Goal: Transaction & Acquisition: Download file/media

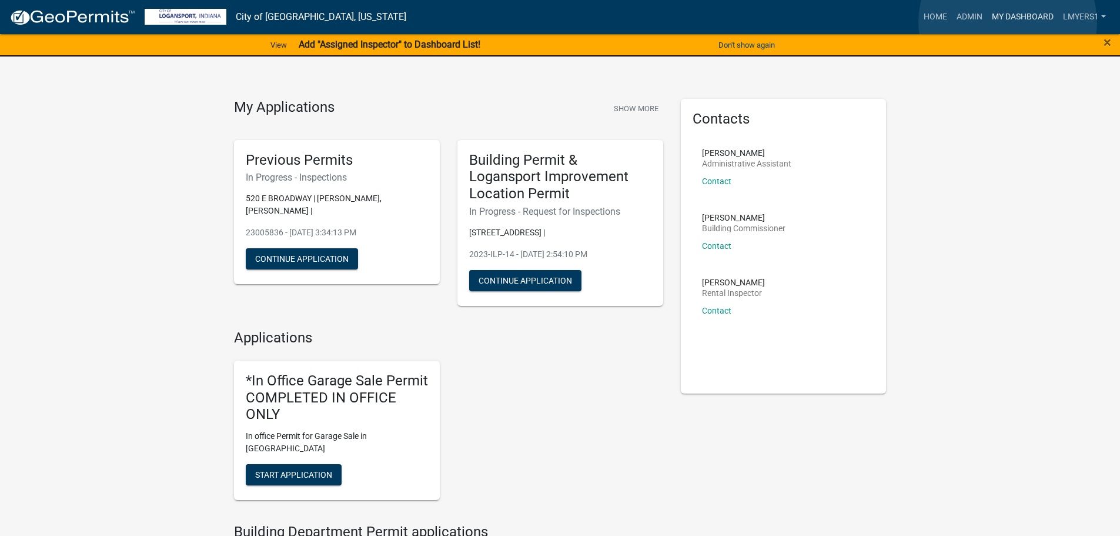
click at [1009, 22] on link "My Dashboard" at bounding box center [1022, 17] width 71 height 22
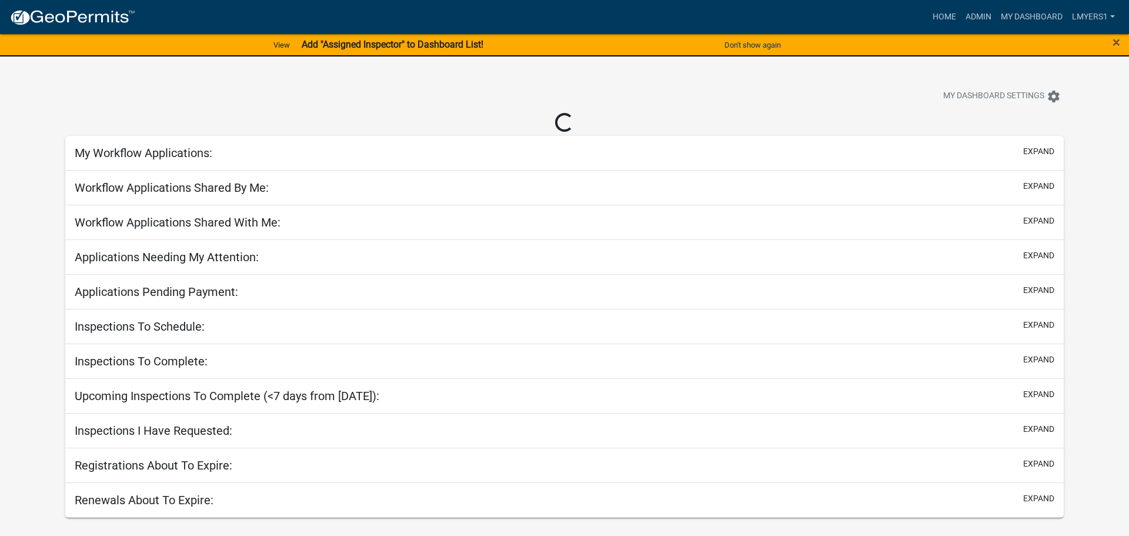
select select "2: 50"
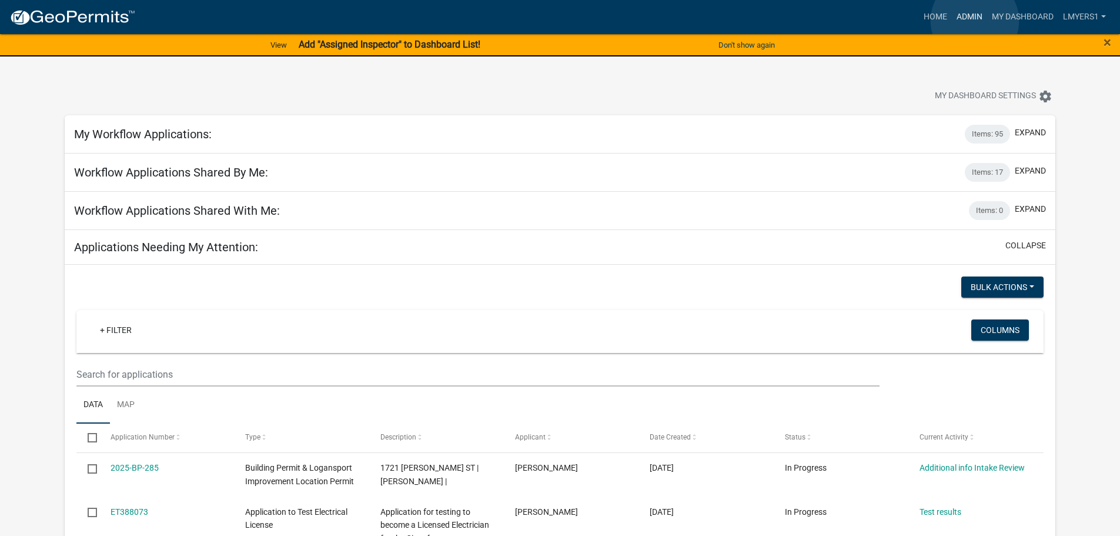
click at [975, 21] on link "Admin" at bounding box center [969, 17] width 35 height 22
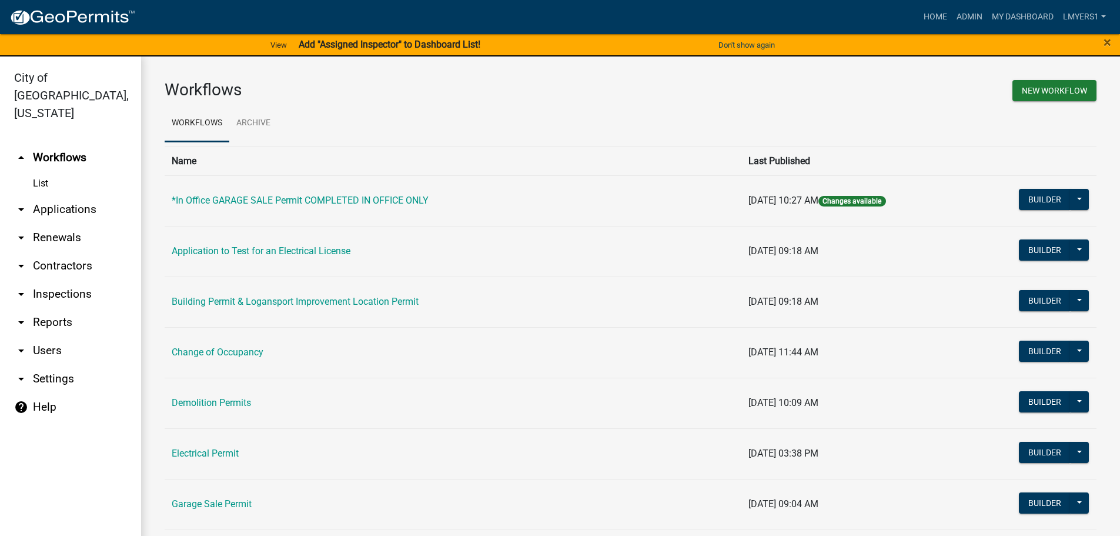
click at [80, 195] on link "arrow_drop_down Applications" at bounding box center [70, 209] width 141 height 28
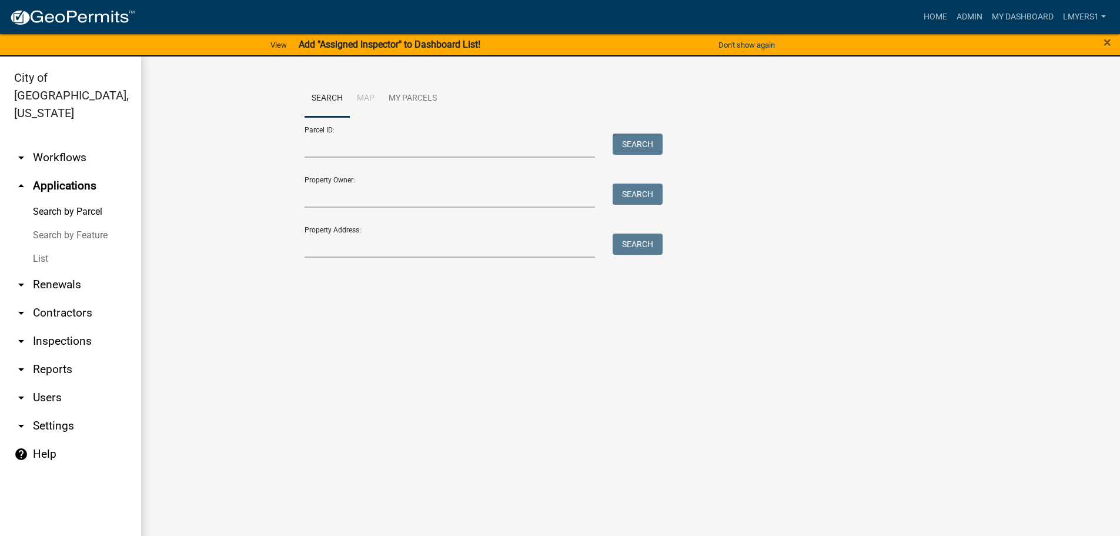
click at [45, 247] on link "List" at bounding box center [70, 259] width 141 height 24
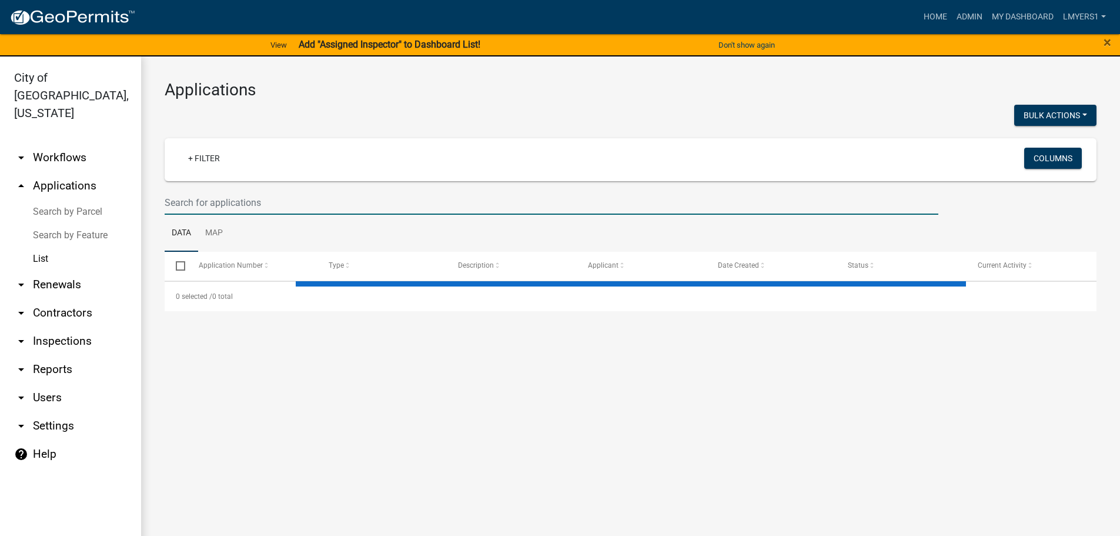
click at [211, 201] on input "text" at bounding box center [552, 203] width 774 height 24
select select "3: 100"
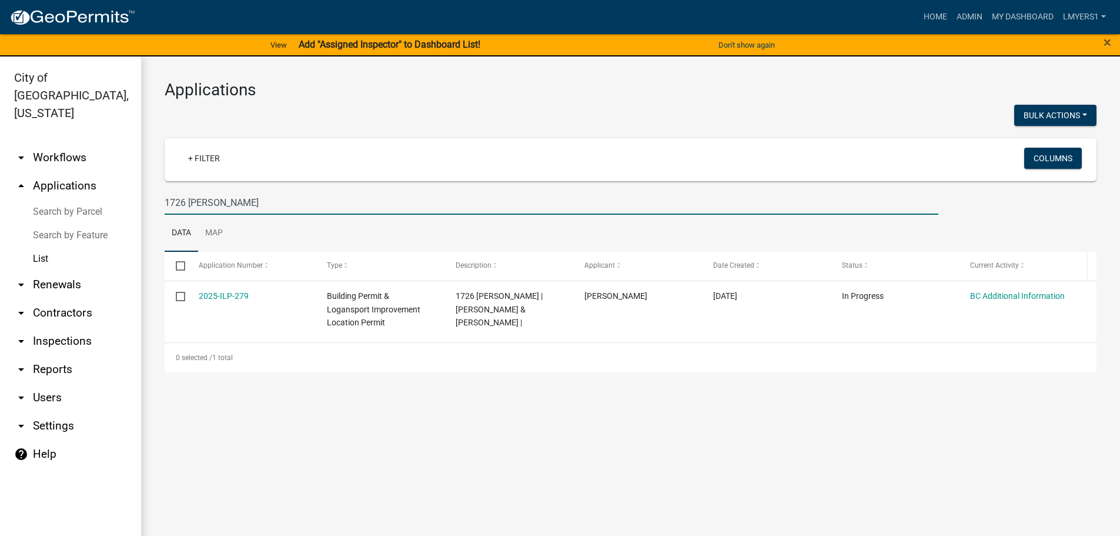
type input "1726 George"
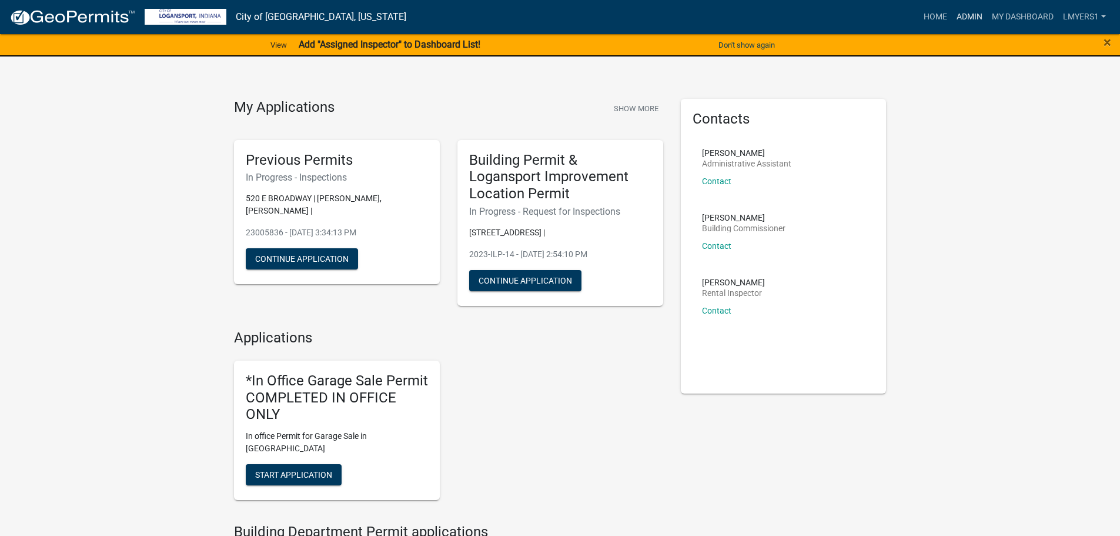
click at [967, 12] on link "Admin" at bounding box center [969, 17] width 35 height 22
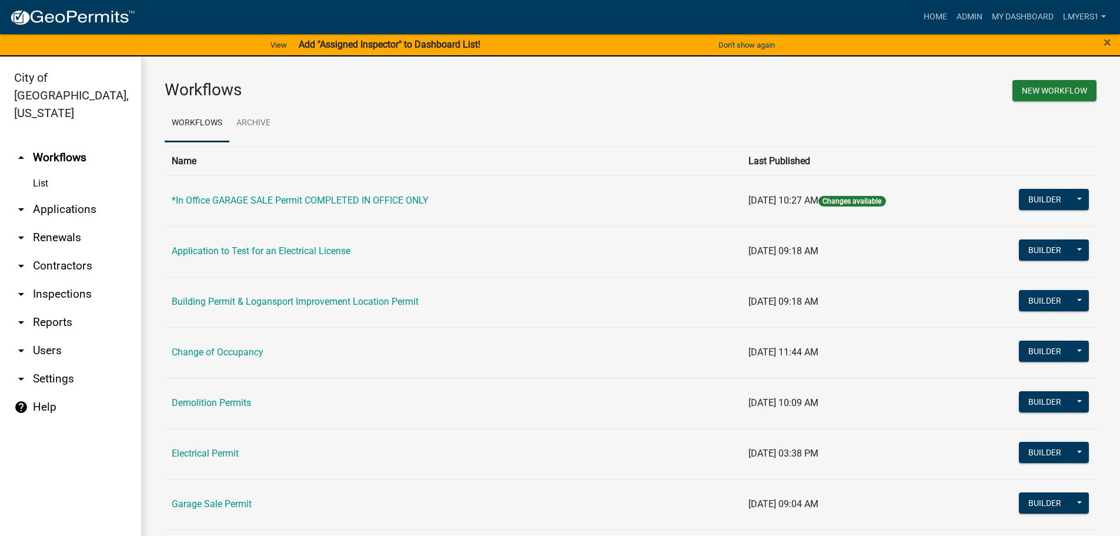
click at [54, 308] on link "arrow_drop_down Reports" at bounding box center [70, 322] width 141 height 28
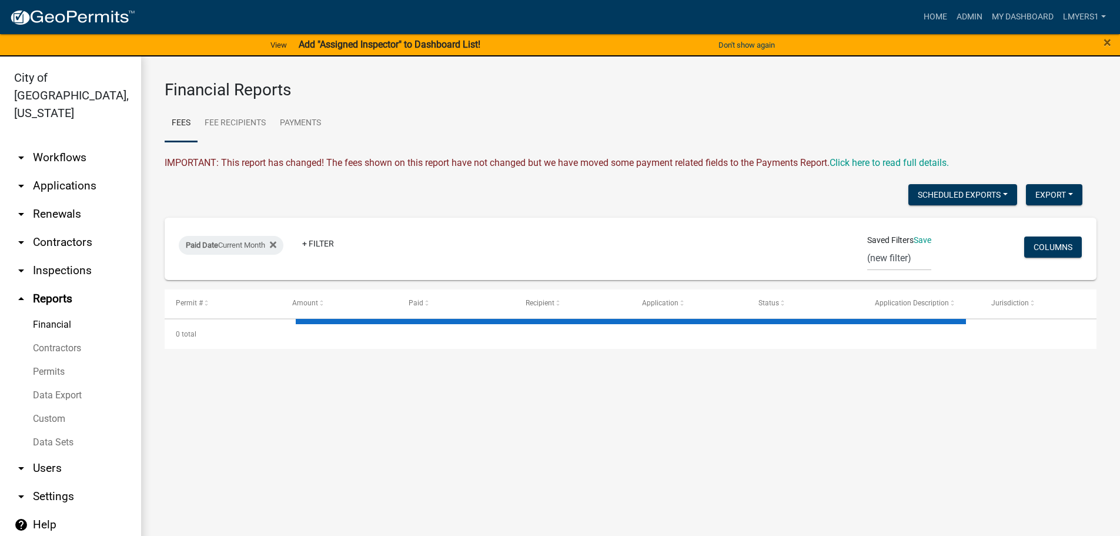
click at [56, 383] on link "Data Export" at bounding box center [70, 395] width 141 height 24
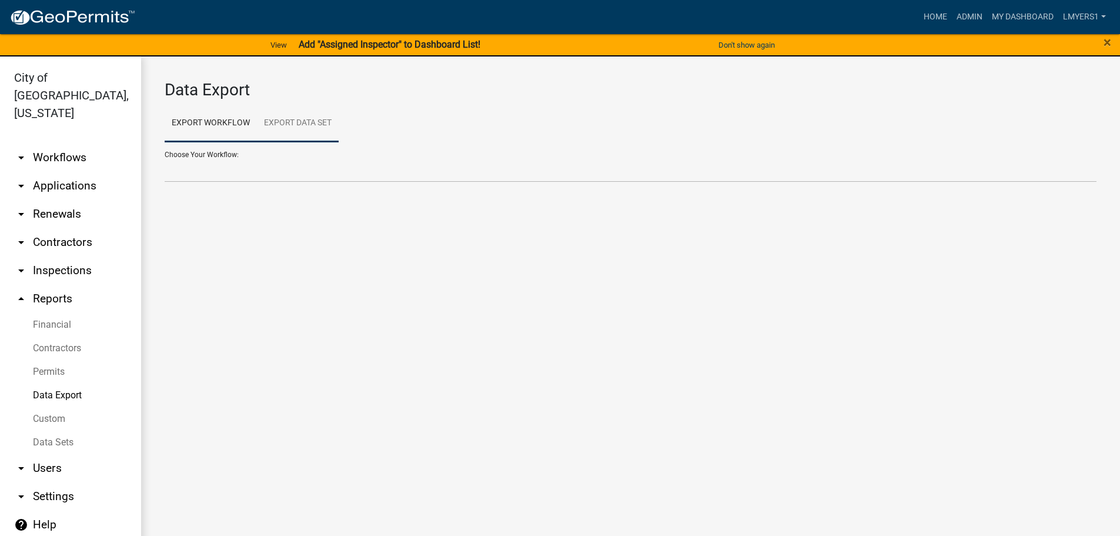
click at [293, 119] on link "Export Data Set" at bounding box center [298, 124] width 82 height 38
click at [282, 175] on select "Contractors Project List Fees Due Garage Sale List Permit list Permits Obtained…" at bounding box center [631, 170] width 932 height 24
select select "3: 82e0a01d-f1b8-49f2-aad3-a8058d032405"
click at [165, 158] on select "Contractors Project List Fees Due Garage Sale List Permit list Permits Obtained…" at bounding box center [631, 170] width 932 height 24
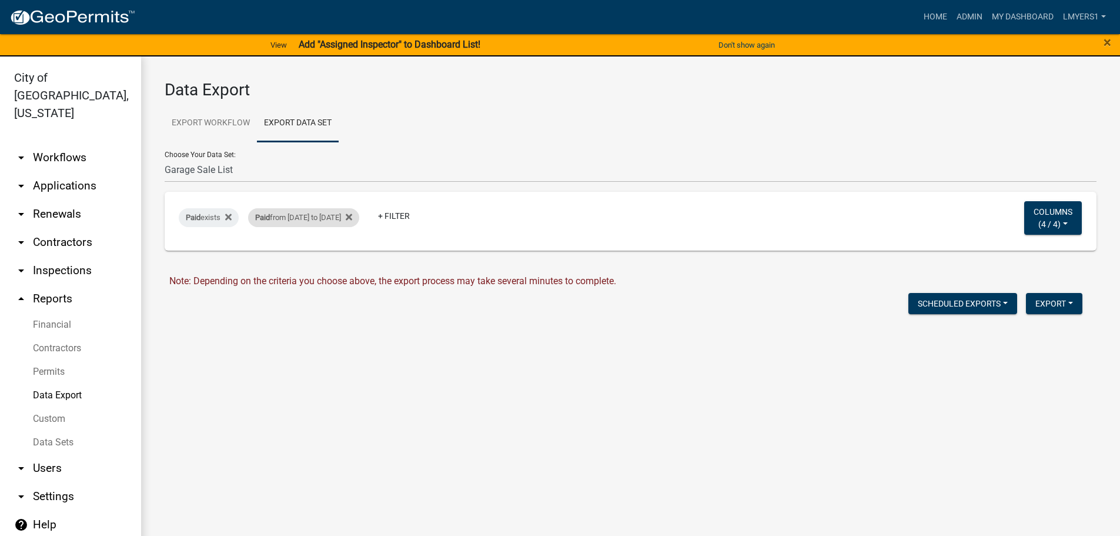
click at [345, 219] on div "Paid from [DATE] to [DATE]" at bounding box center [303, 217] width 111 height 19
select select "custom"
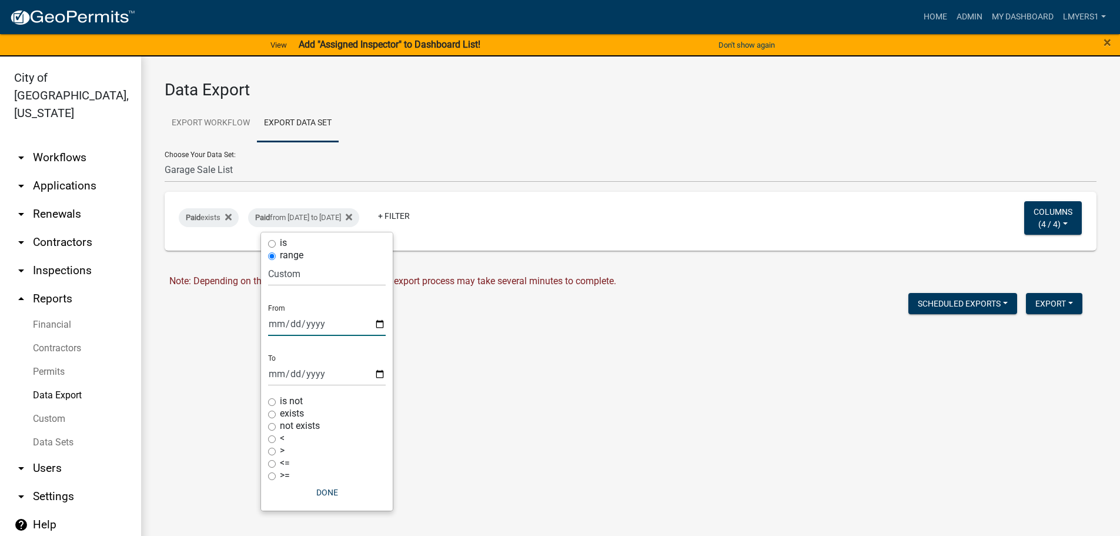
click at [378, 327] on input "[DATE]" at bounding box center [327, 324] width 118 height 24
type input "[DATE]"
click at [381, 375] on input "[DATE]" at bounding box center [327, 374] width 118 height 24
type input "[DATE]"
click at [326, 492] on button "Done" at bounding box center [327, 492] width 118 height 21
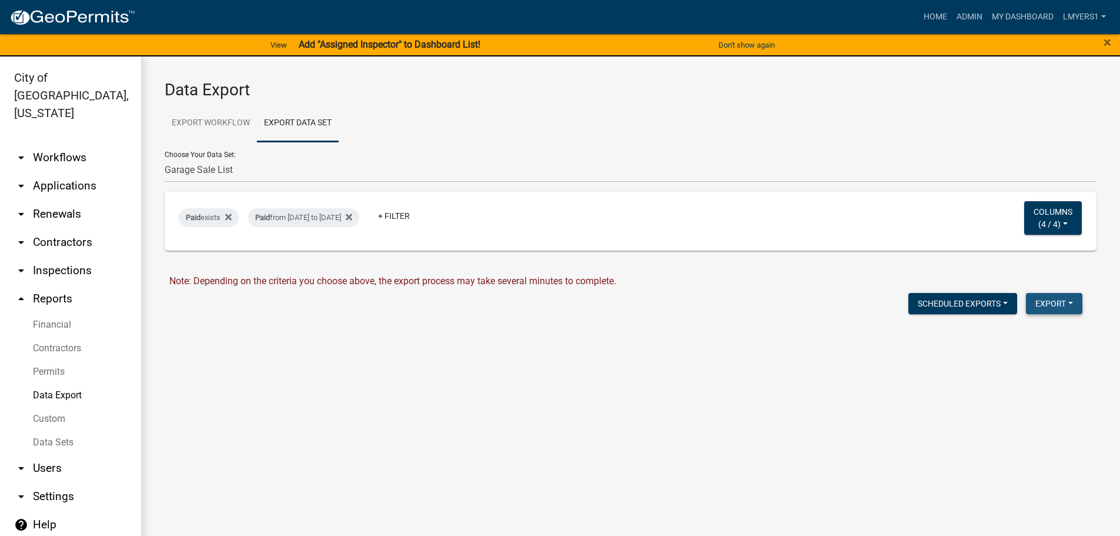
click at [1053, 296] on button "Export" at bounding box center [1054, 303] width 56 height 21
click at [1029, 335] on button "Excel Format (.xlsx)" at bounding box center [1028, 334] width 110 height 28
click at [199, 327] on link "Download Garage Sale List.xlsx" at bounding box center [235, 328] width 132 height 11
